Goal: Information Seeking & Learning: Learn about a topic

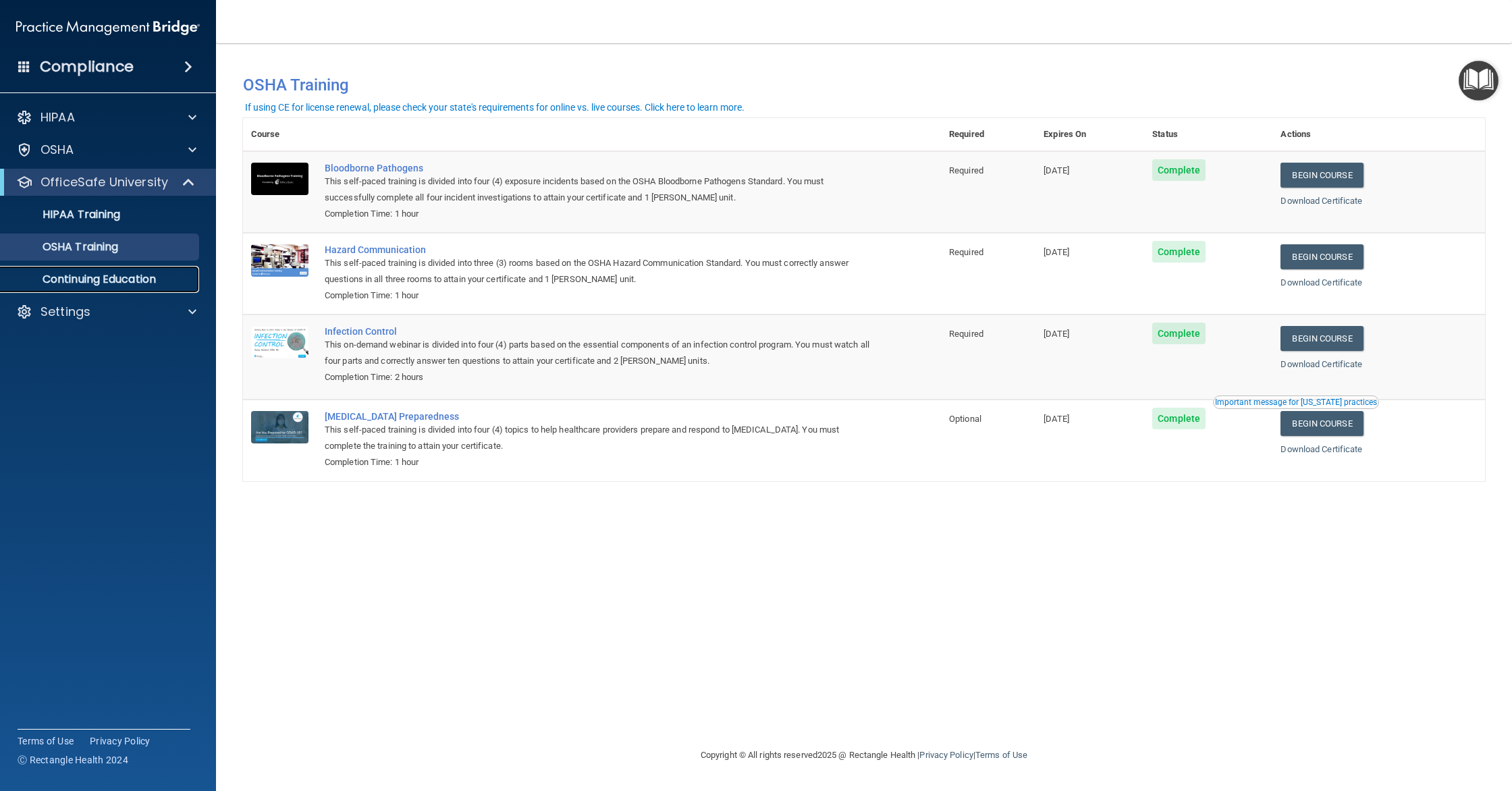
click at [133, 291] on link "Continuing Education" at bounding box center [93, 279] width 213 height 27
